Goal: Navigation & Orientation: Find specific page/section

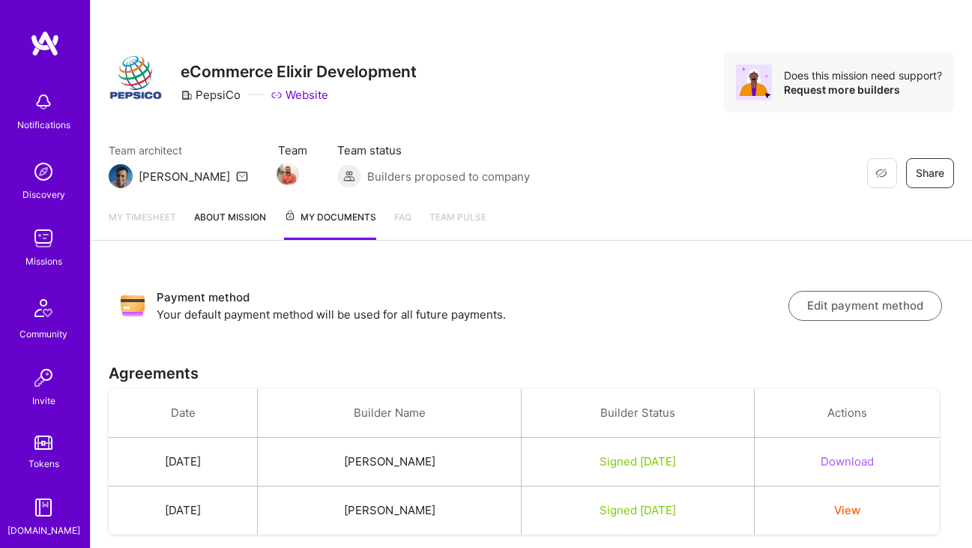
scroll to position [43, 0]
click at [222, 220] on link "About Mission" at bounding box center [230, 224] width 72 height 31
click at [464, 213] on span "Team Pulse" at bounding box center [457, 216] width 57 height 11
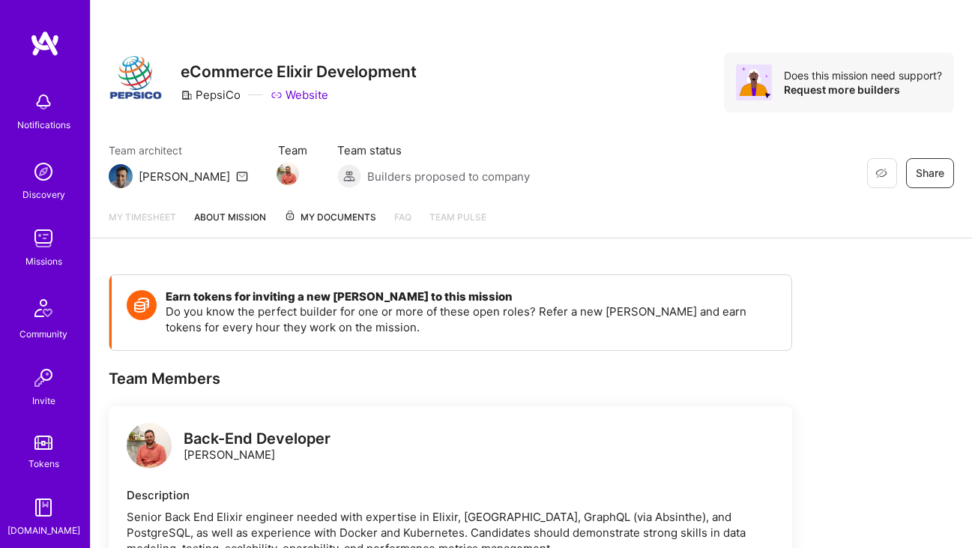
click at [412, 219] on div "My timesheet About Mission My Documents FAQ Team Pulse" at bounding box center [531, 217] width 881 height 41
click at [408, 219] on link "FAQ" at bounding box center [402, 223] width 17 height 28
click at [172, 216] on link "My timesheet" at bounding box center [142, 223] width 67 height 28
